Goal: Information Seeking & Learning: Find specific fact

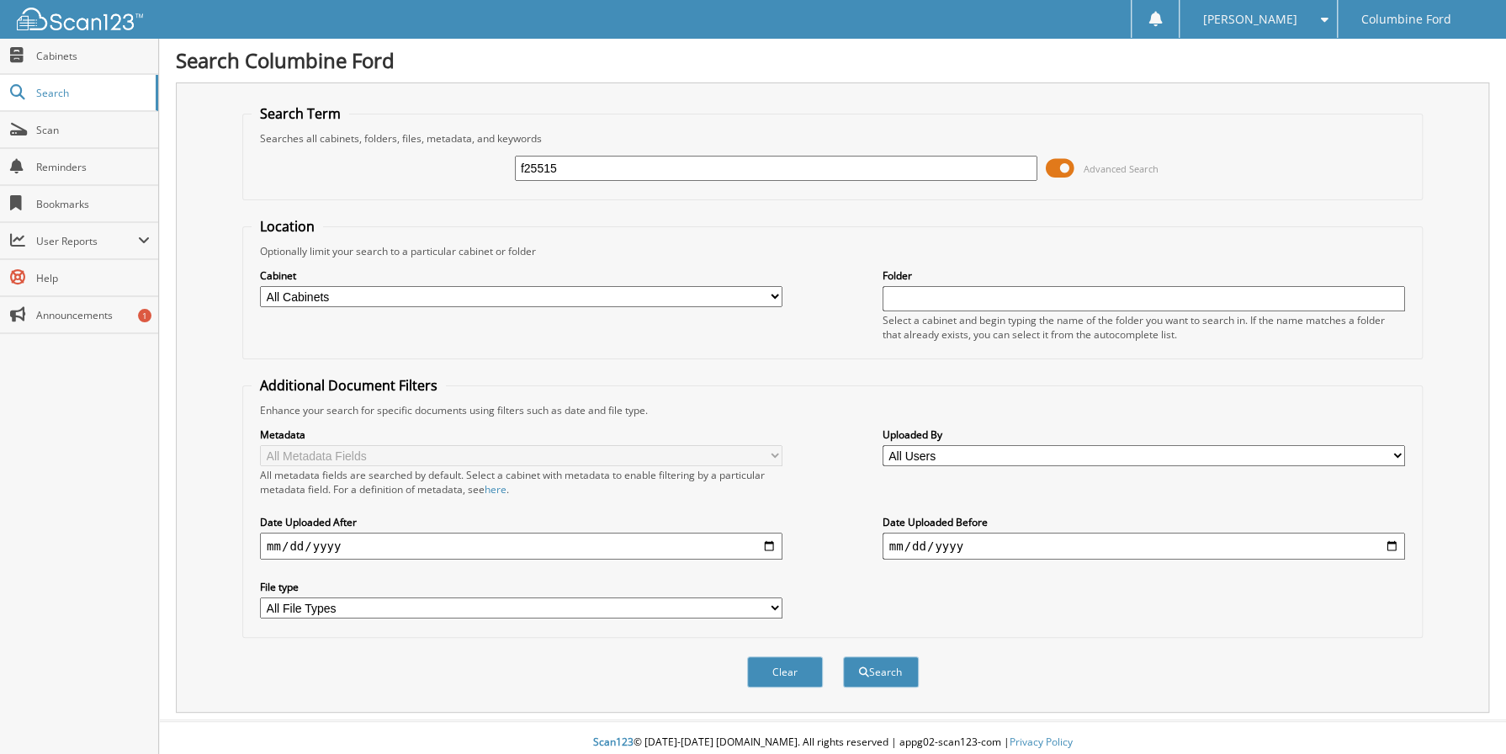
type input "f25515"
click at [843, 656] on button "Search" at bounding box center [881, 671] width 76 height 31
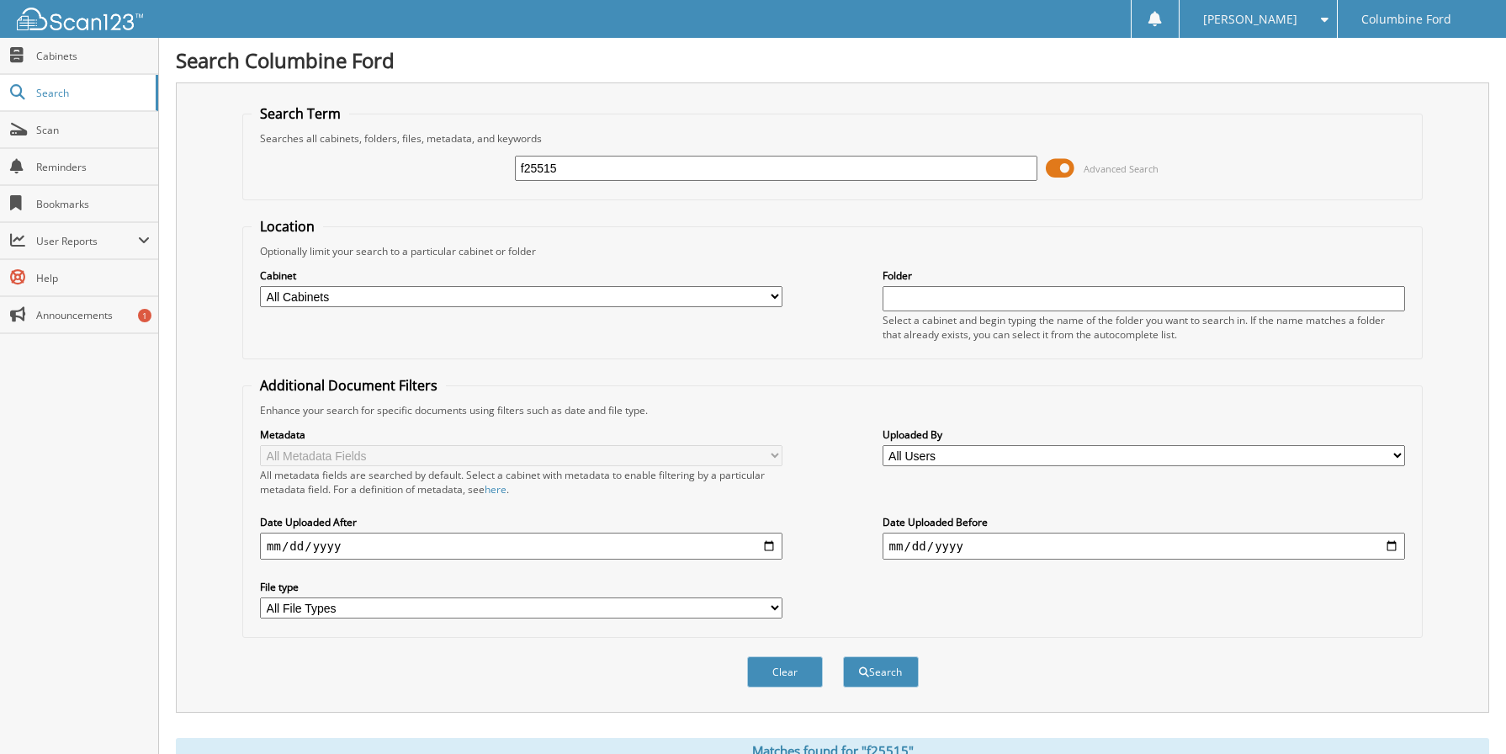
click at [1065, 164] on span at bounding box center [1060, 168] width 29 height 25
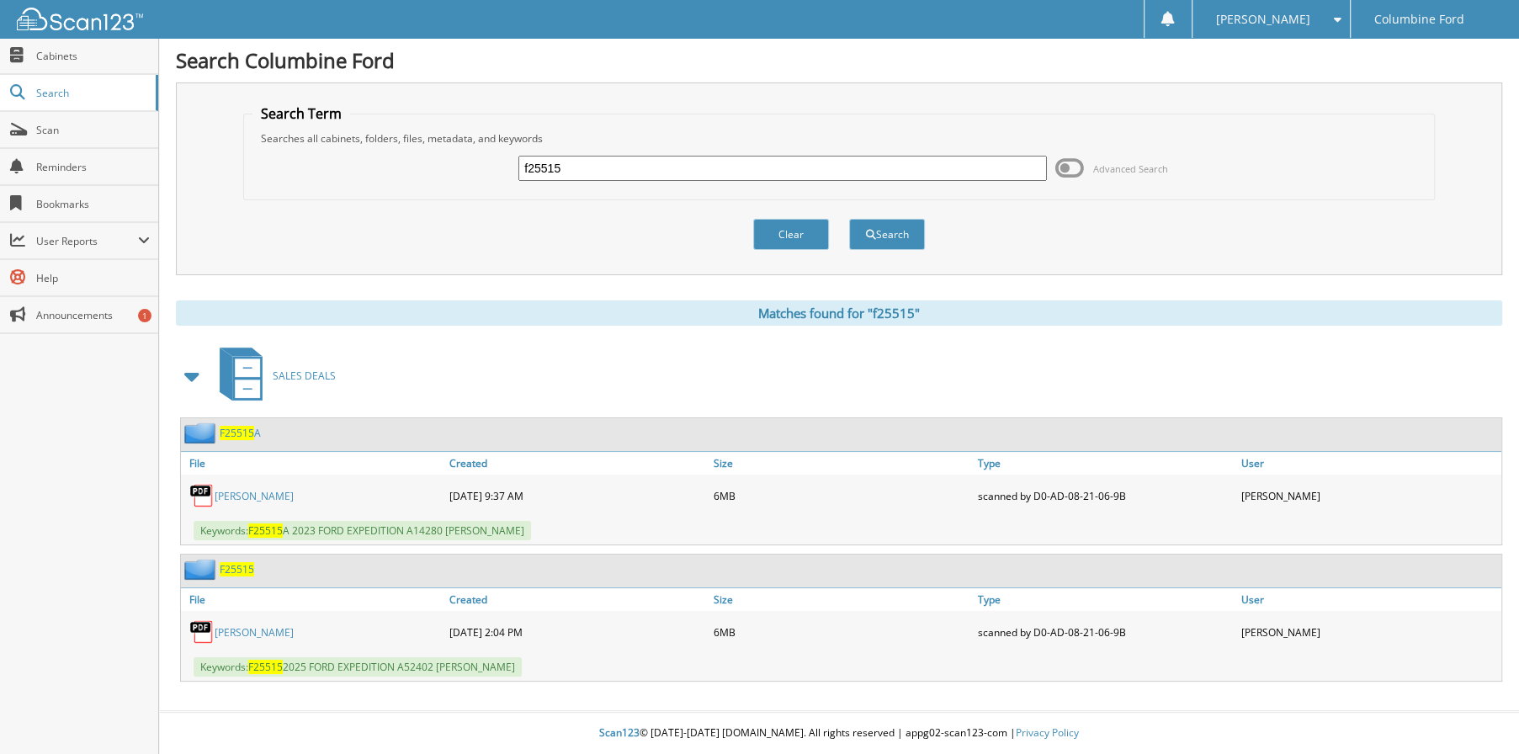
click at [274, 634] on link "[PERSON_NAME]" at bounding box center [254, 632] width 79 height 14
drag, startPoint x: 612, startPoint y: 179, endPoint x: 504, endPoint y: 175, distance: 107.8
click at [504, 175] on div "f25515 Advanced Search" at bounding box center [838, 168] width 1173 height 45
drag, startPoint x: 589, startPoint y: 167, endPoint x: 481, endPoint y: 164, distance: 108.6
click at [481, 164] on div "f25515 Advanced Search" at bounding box center [838, 168] width 1173 height 45
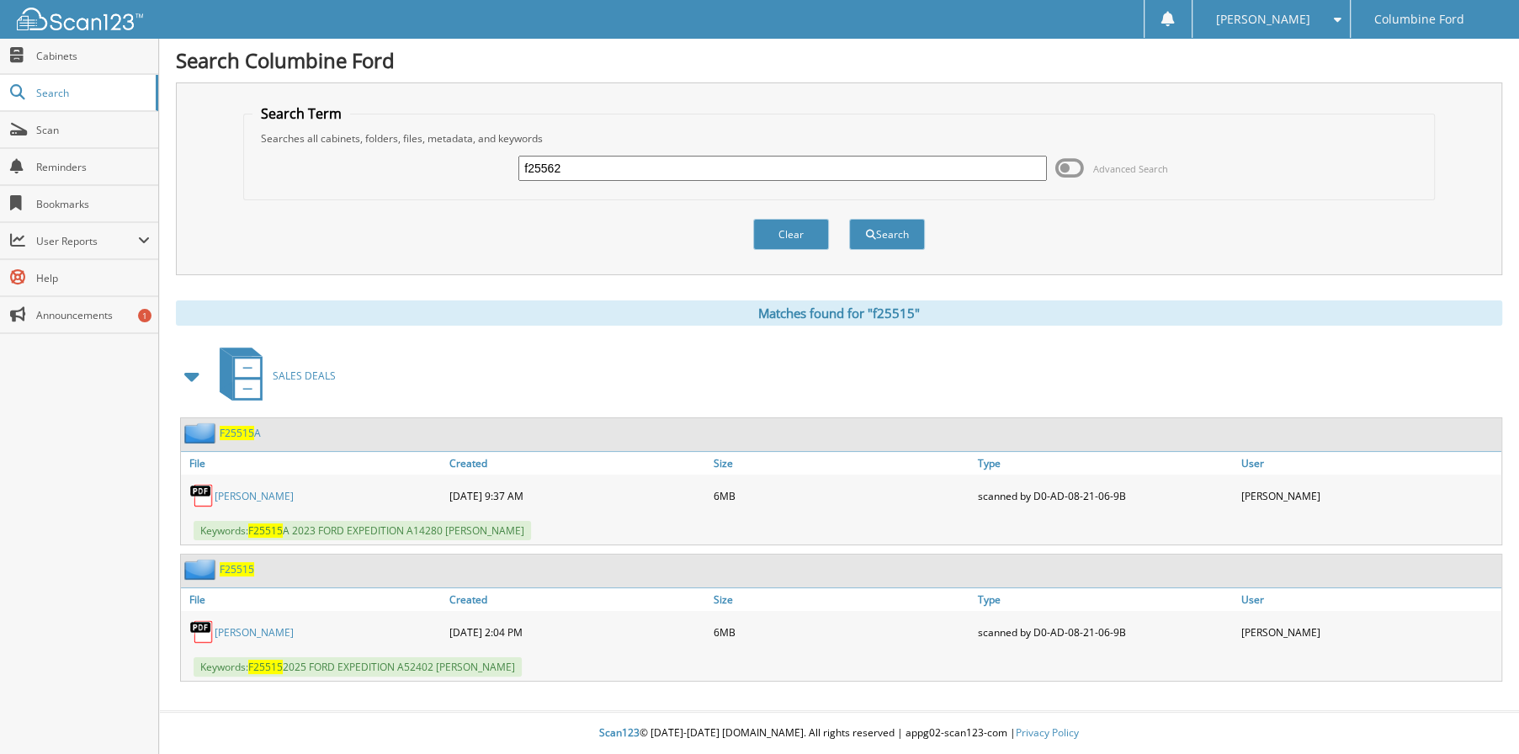
type input "f25562"
click at [849, 219] on button "Search" at bounding box center [887, 234] width 76 height 31
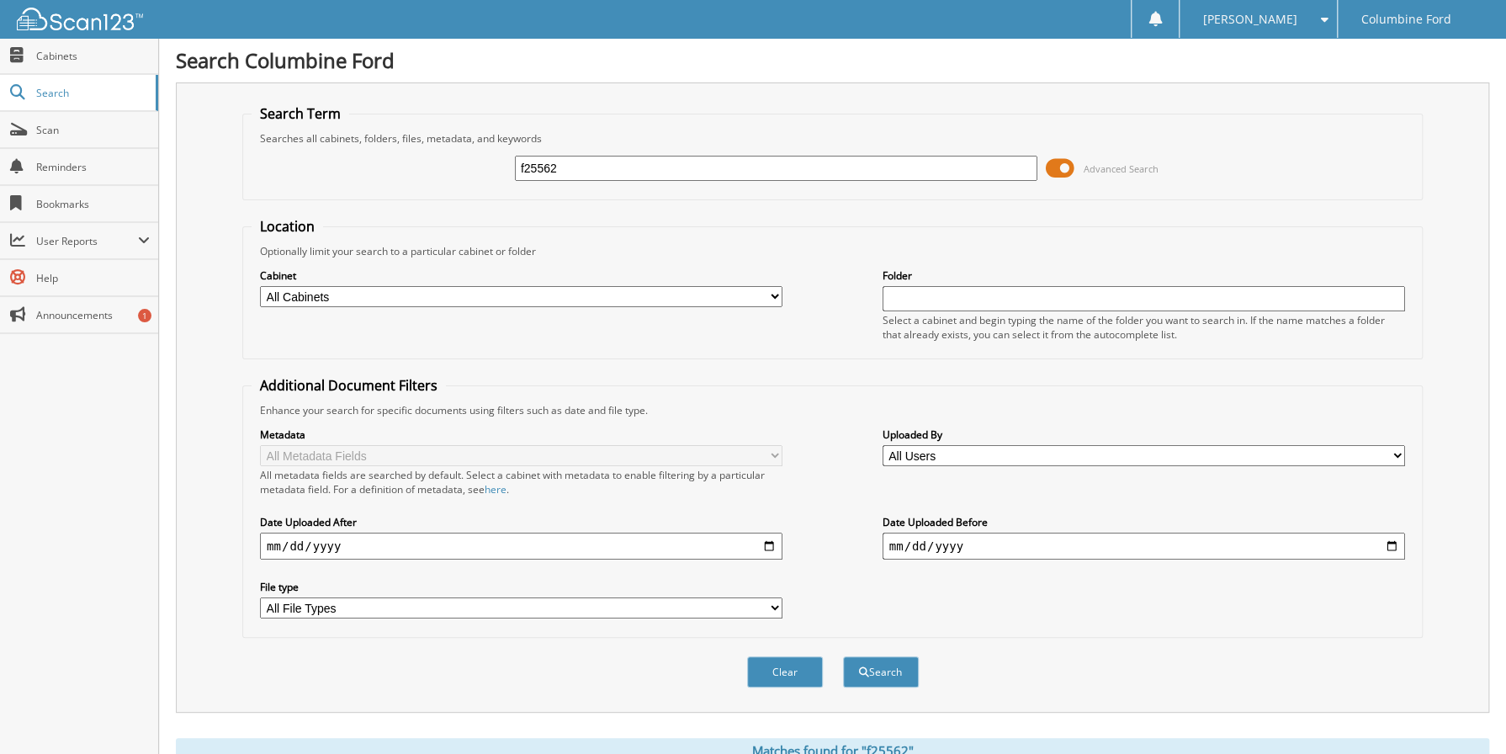
click at [1058, 159] on span at bounding box center [1060, 168] width 29 height 25
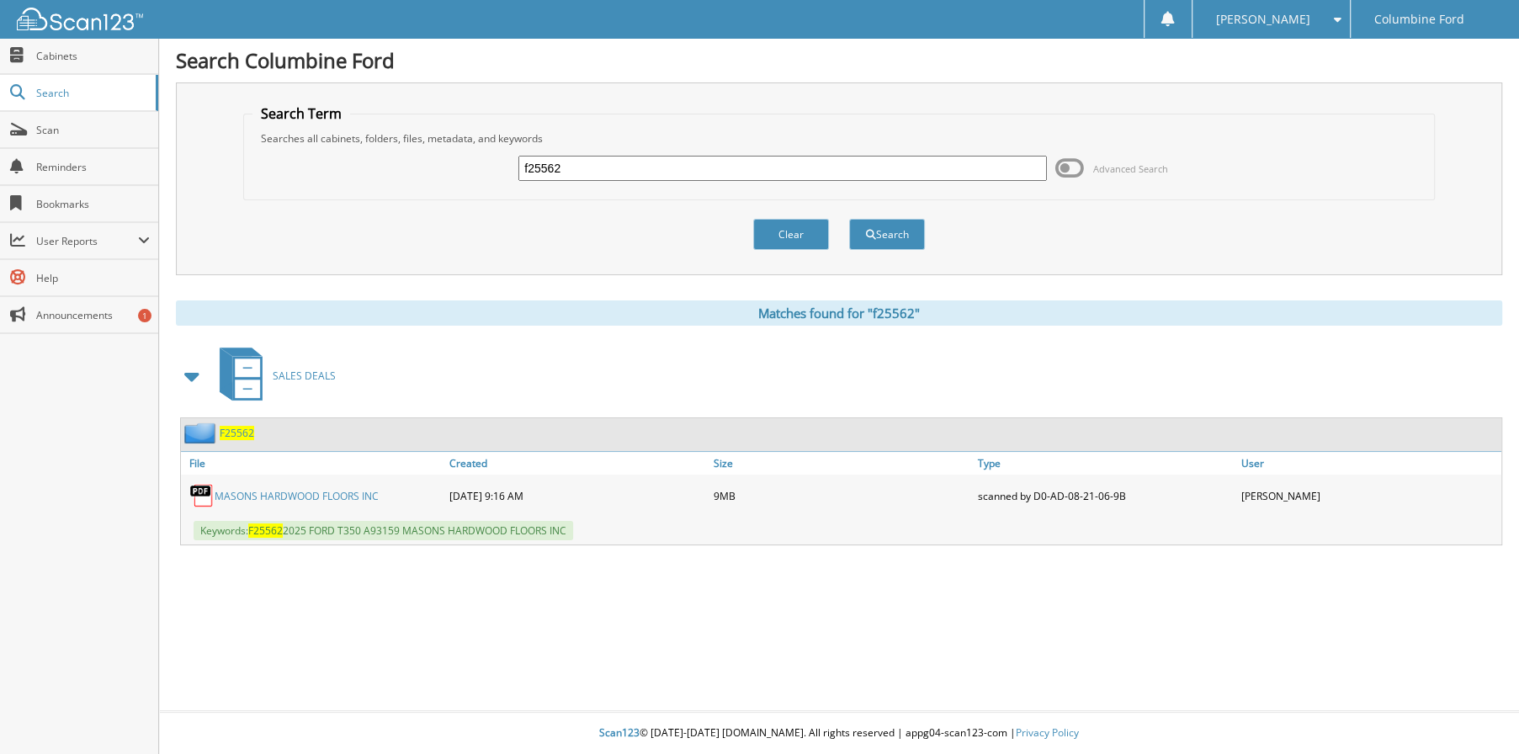
click at [292, 491] on link "MASONS HARDWOOD FLOORS INC" at bounding box center [297, 496] width 164 height 14
